Goal: Task Accomplishment & Management: Manage account settings

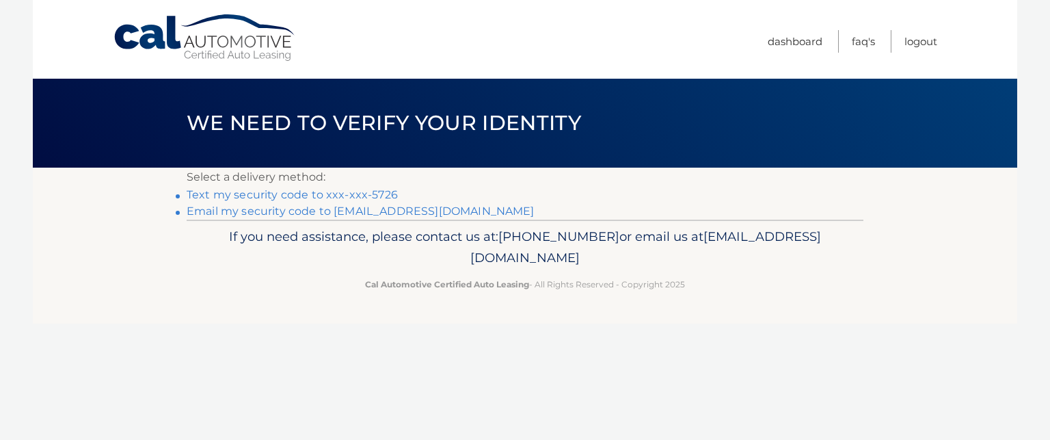
click at [254, 197] on link "Text my security code to xxx-xxx-5726" at bounding box center [292, 194] width 211 height 13
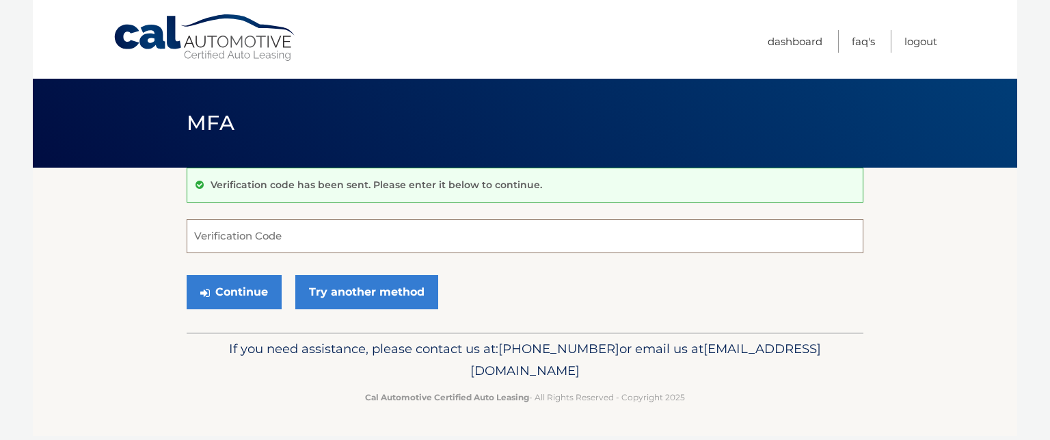
click at [263, 243] on input "Verification Code" at bounding box center [525, 236] width 677 height 34
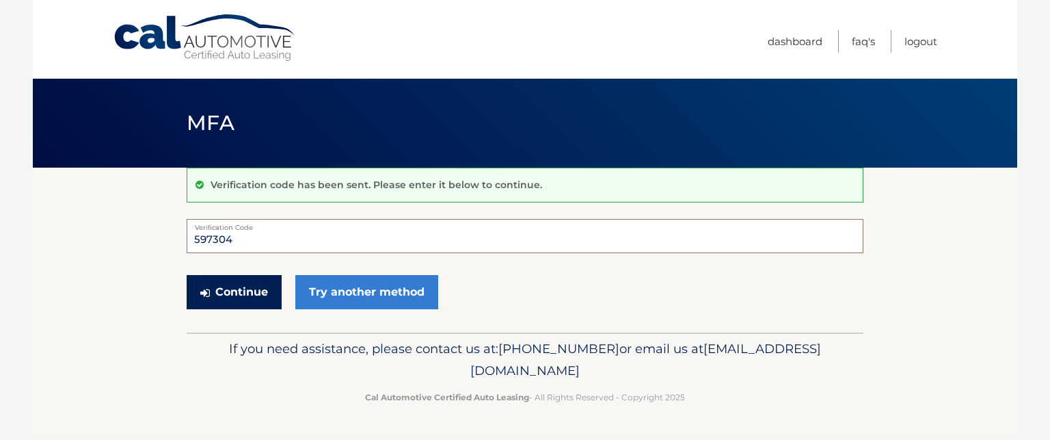
type input "597304"
click at [250, 293] on button "Continue" at bounding box center [234, 292] width 95 height 34
